Goal: Task Accomplishment & Management: Manage account settings

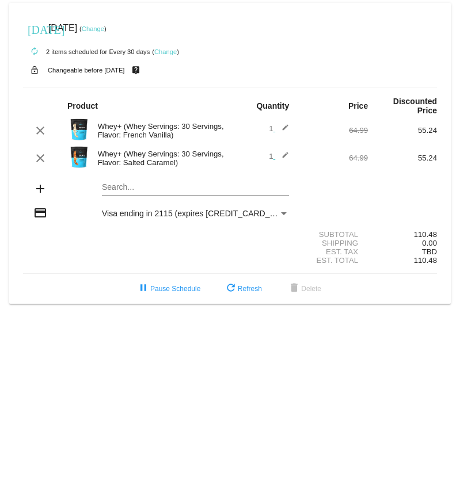
click at [123, 184] on div "Search..." at bounding box center [195, 184] width 187 height 22
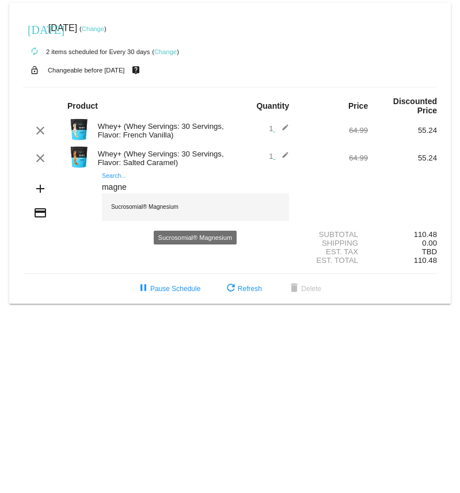
type input "magne"
click at [128, 210] on div "Sucrosomial® Magnesium" at bounding box center [195, 207] width 187 height 28
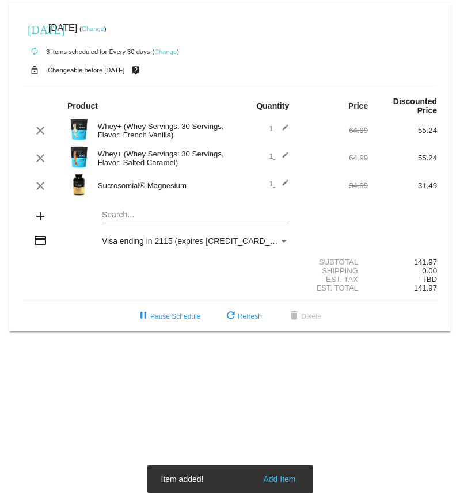
click at [104, 27] on link "Change" at bounding box center [93, 28] width 22 height 7
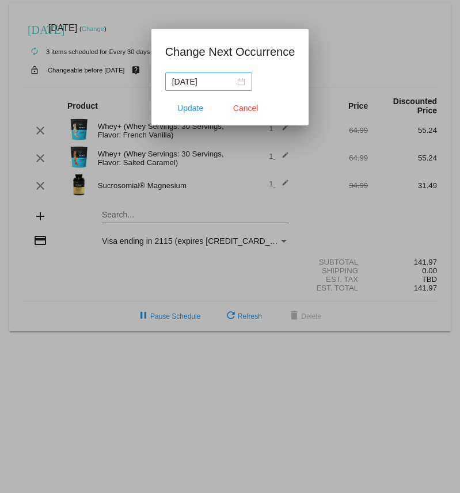
click at [230, 81] on div "[DATE]" at bounding box center [208, 81] width 73 height 13
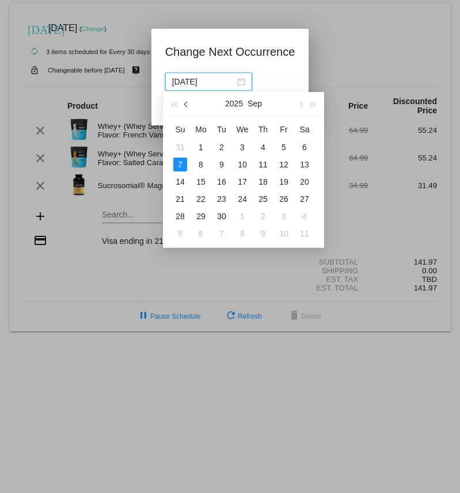
click at [188, 102] on span "button" at bounding box center [187, 105] width 6 height 6
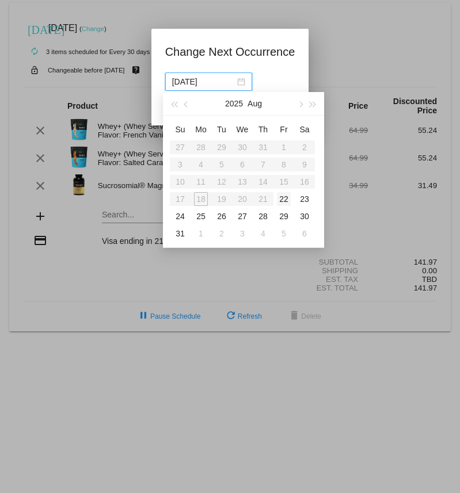
click at [290, 201] on div "22" at bounding box center [284, 199] width 14 height 14
type input "[DATE]"
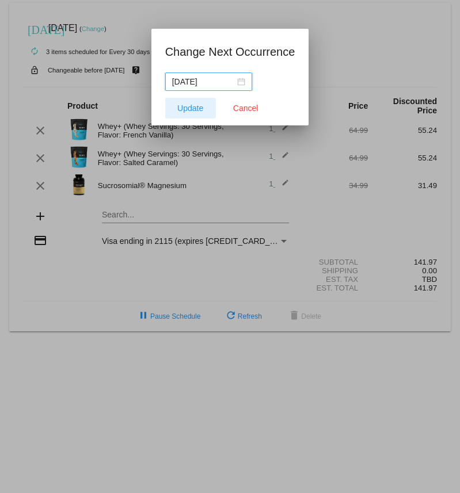
click at [184, 112] on span "Update" at bounding box center [190, 108] width 26 height 9
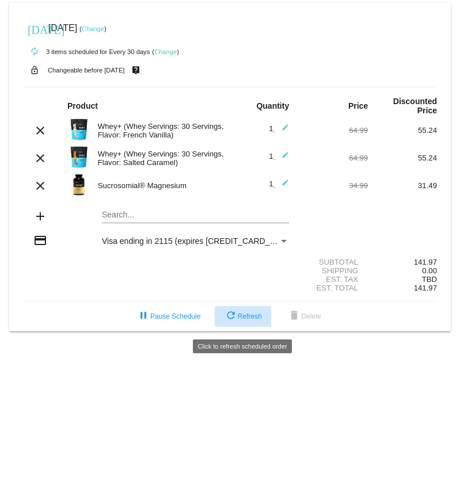
click at [234, 318] on mat-icon "refresh" at bounding box center [231, 317] width 14 height 14
